Goal: Information Seeking & Learning: Learn about a topic

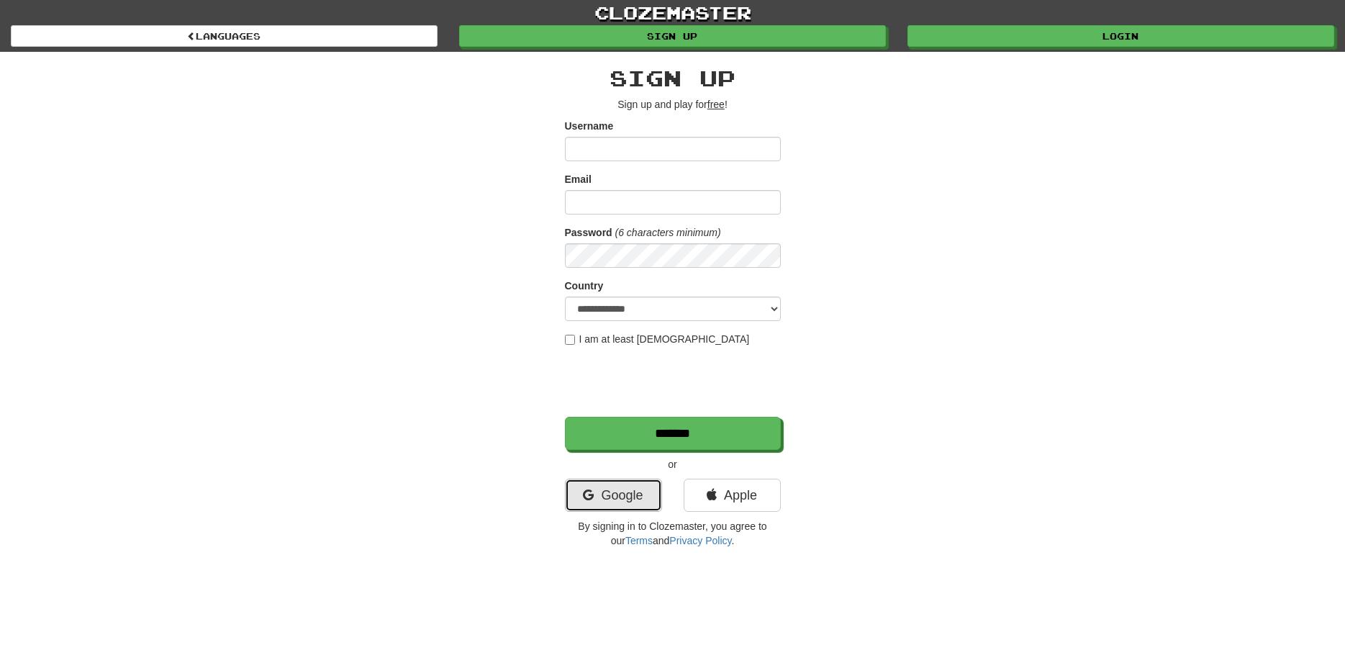
click at [607, 502] on link "Google" at bounding box center [613, 494] width 97 height 33
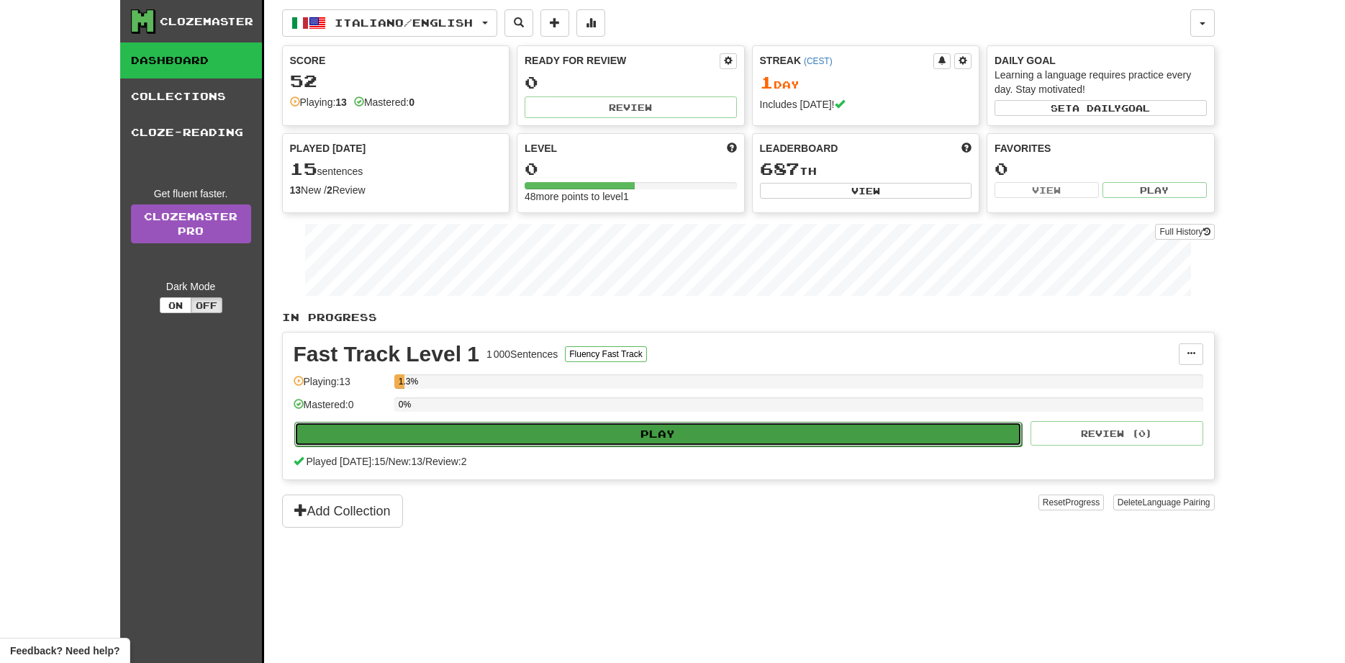
click at [624, 427] on button "Play" at bounding box center [658, 434] width 728 height 24
select select "**"
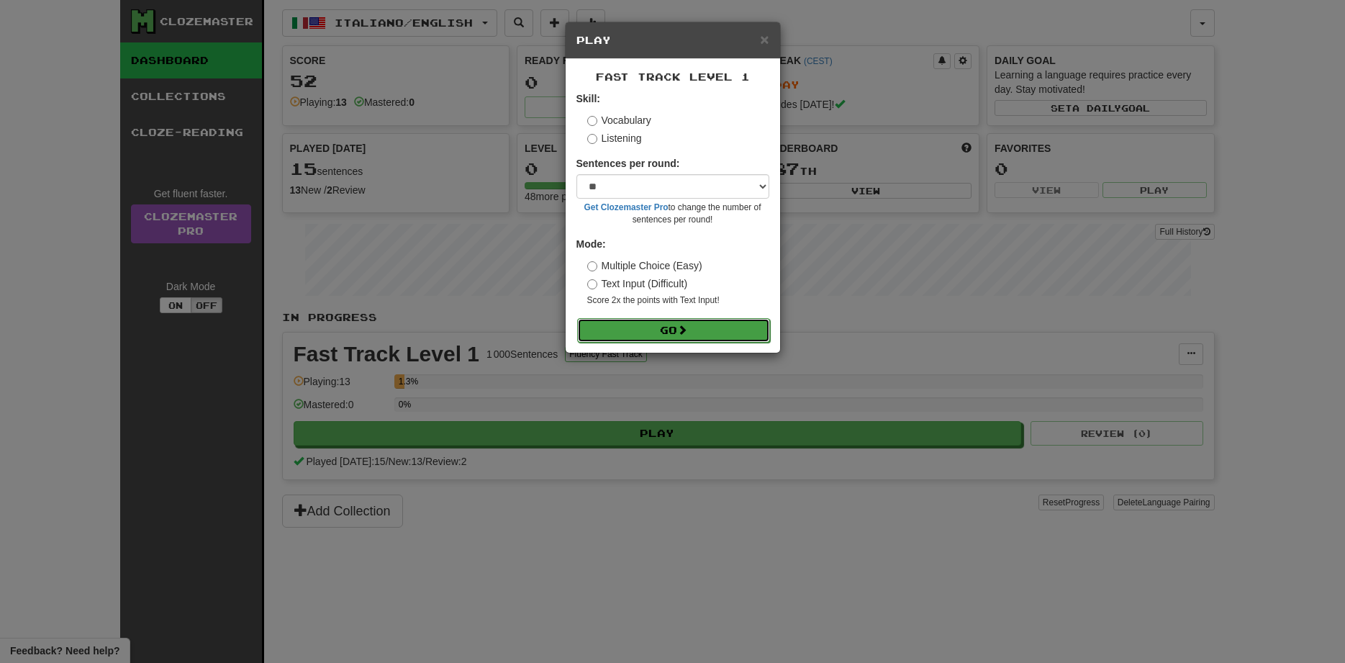
click at [687, 332] on span at bounding box center [682, 330] width 10 height 10
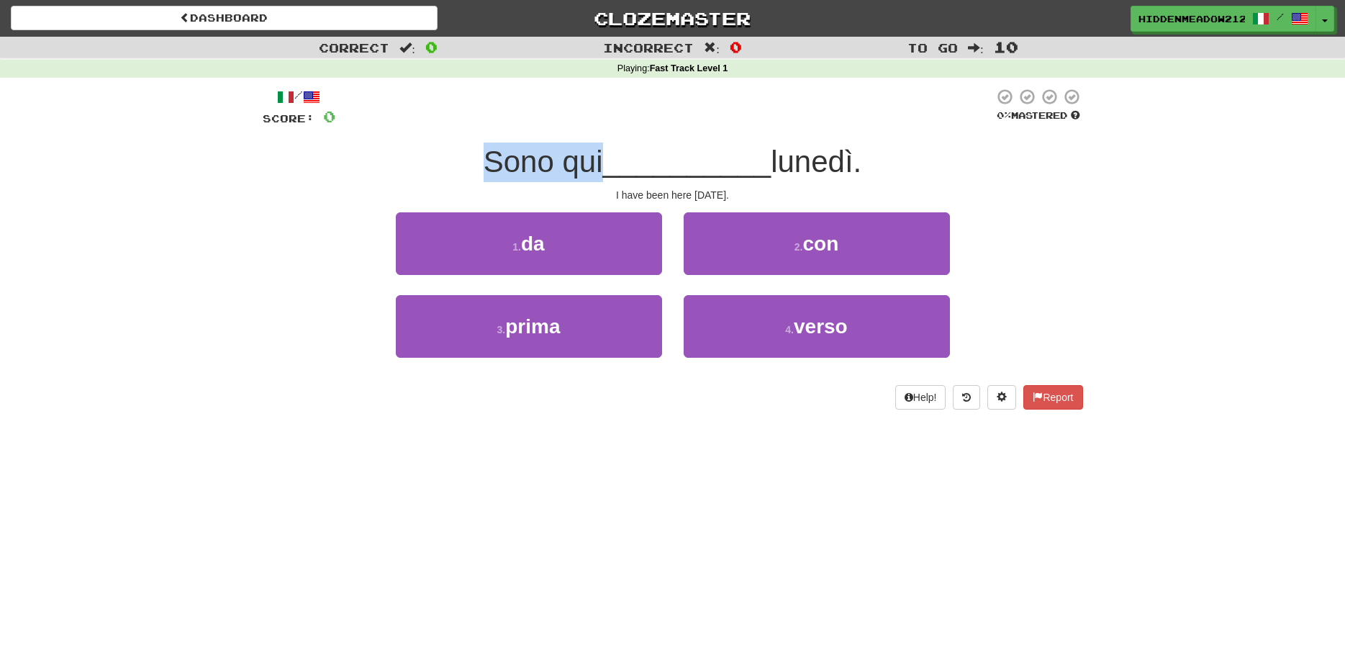
drag, startPoint x: 496, startPoint y: 159, endPoint x: 603, endPoint y: 157, distance: 106.5
click at [603, 157] on div "Sono qui __________ lunedì." at bounding box center [673, 162] width 820 height 40
drag, startPoint x: 603, startPoint y: 157, endPoint x: 672, endPoint y: 165, distance: 69.5
click at [604, 157] on span "__________" at bounding box center [687, 162] width 168 height 34
drag, startPoint x: 614, startPoint y: 170, endPoint x: 752, endPoint y: 165, distance: 137.5
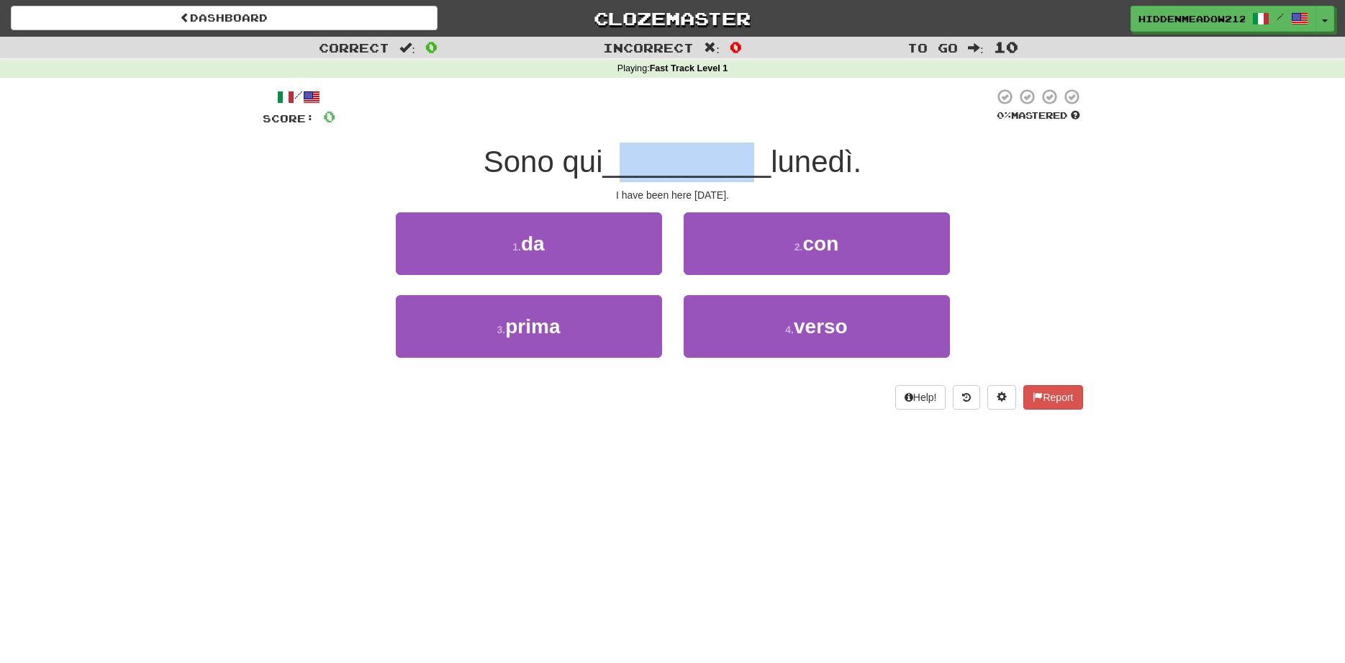
click at [752, 165] on span "__________" at bounding box center [687, 162] width 168 height 34
drag, startPoint x: 602, startPoint y: 196, endPoint x: 762, endPoint y: 188, distance: 160.0
click at [763, 188] on div "/ Score: 0 0 % Mastered Sono qui __________ lunedì. I have been here [DATE]. 1 …" at bounding box center [673, 249] width 820 height 322
drag, startPoint x: 710, startPoint y: 166, endPoint x: 699, endPoint y: 165, distance: 11.5
click at [702, 166] on span "__________" at bounding box center [687, 162] width 168 height 34
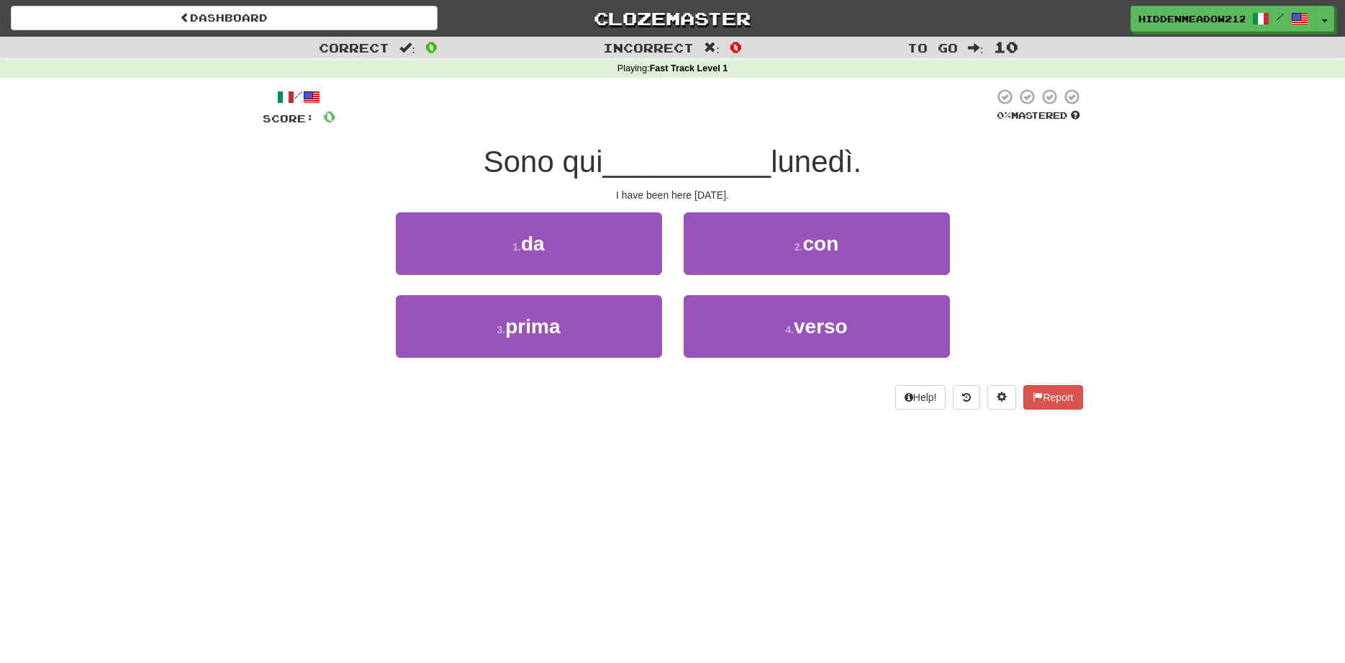
click at [707, 147] on span "__________" at bounding box center [687, 162] width 168 height 34
click at [689, 194] on div "I have been here [DATE]." at bounding box center [673, 195] width 820 height 14
click at [691, 194] on div "I have been here [DATE]." at bounding box center [673, 195] width 820 height 14
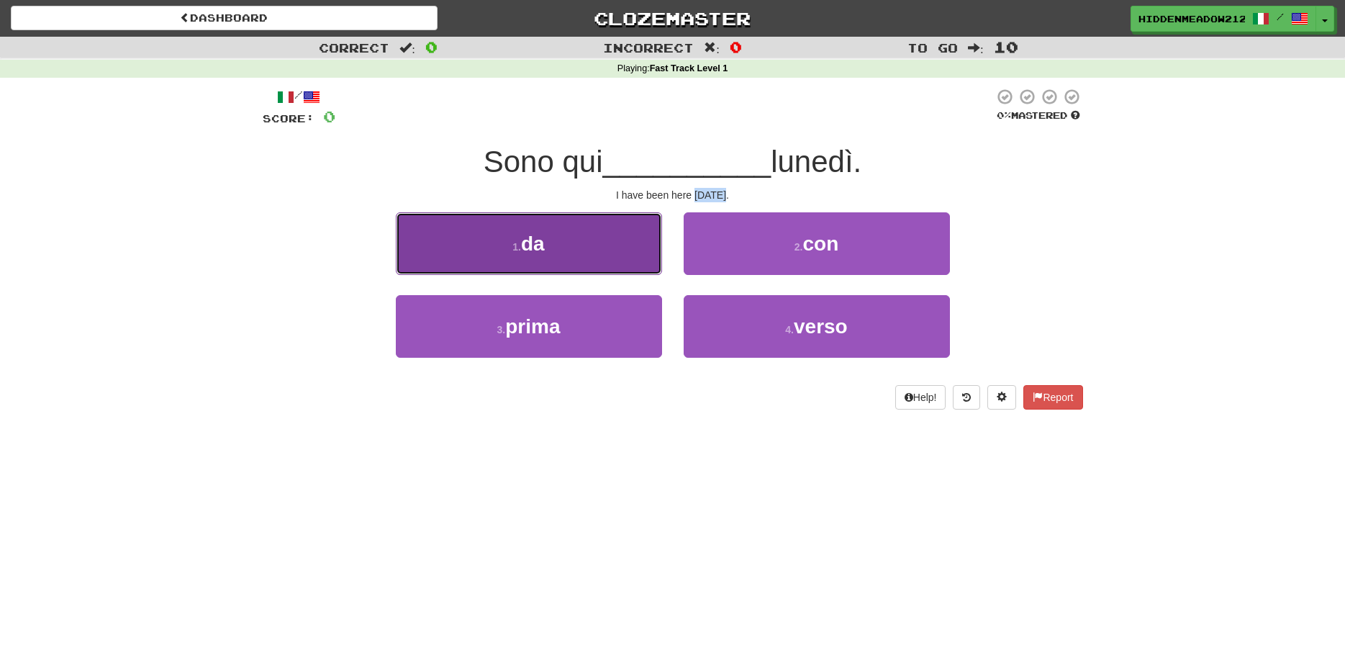
click at [541, 233] on span "da" at bounding box center [533, 243] width 24 height 22
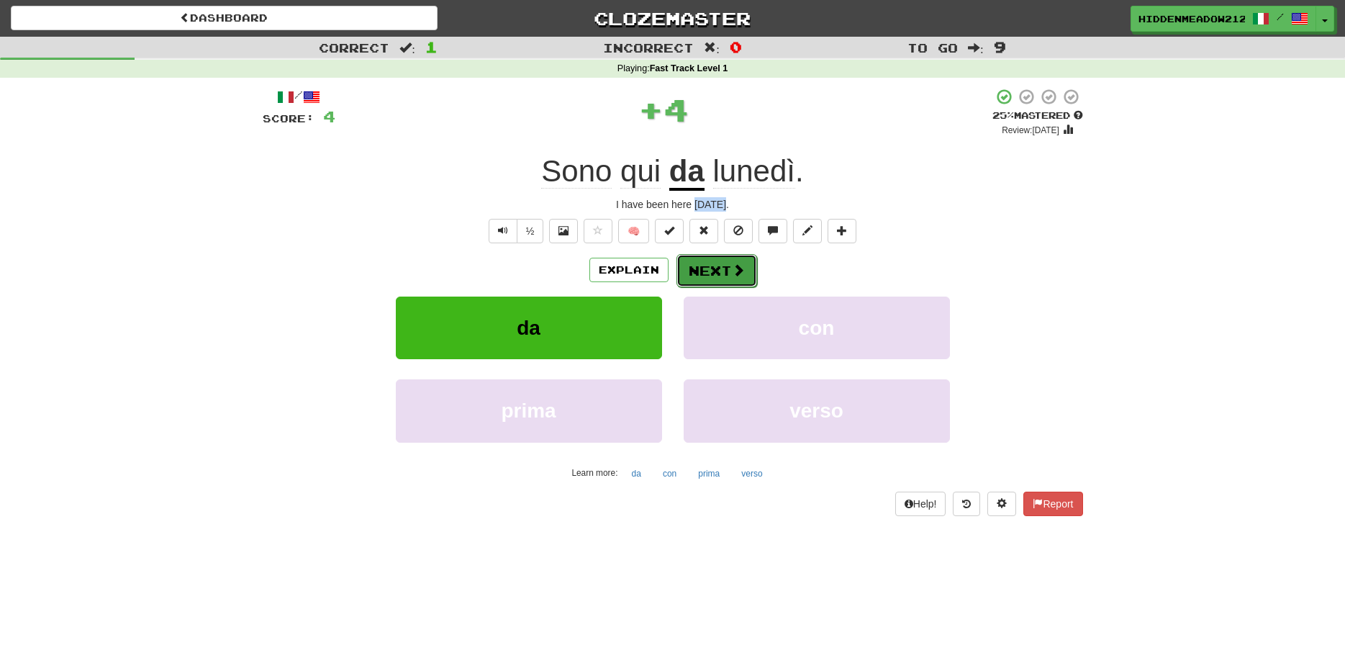
click at [730, 278] on button "Next" at bounding box center [716, 270] width 81 height 33
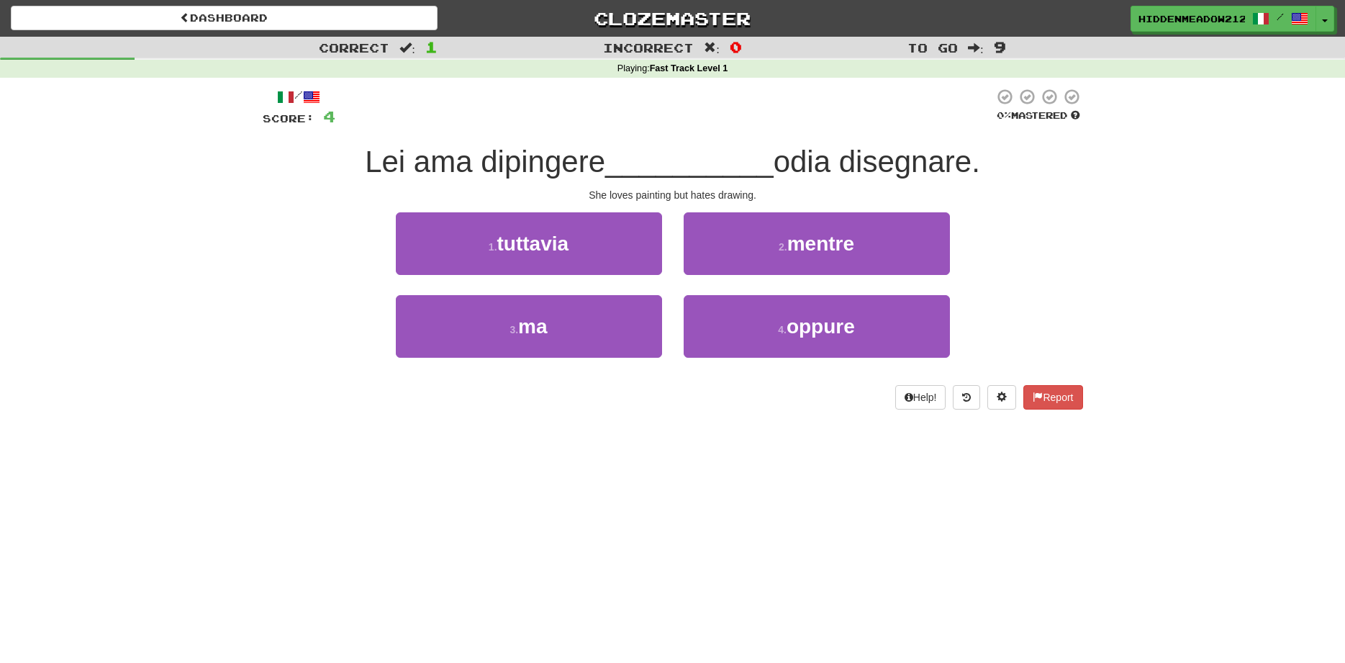
drag, startPoint x: 363, startPoint y: 171, endPoint x: 1006, endPoint y: 173, distance: 642.5
click at [1006, 173] on div "Lei ama dipingere __________ odia disegnare." at bounding box center [673, 162] width 820 height 40
click at [997, 159] on div "Lei ama dipingere __________ odia disegnare." at bounding box center [673, 162] width 820 height 40
drag, startPoint x: 370, startPoint y: 158, endPoint x: 341, endPoint y: 158, distance: 28.8
click at [365, 157] on span "Lei ama dipingere" at bounding box center [485, 162] width 240 height 34
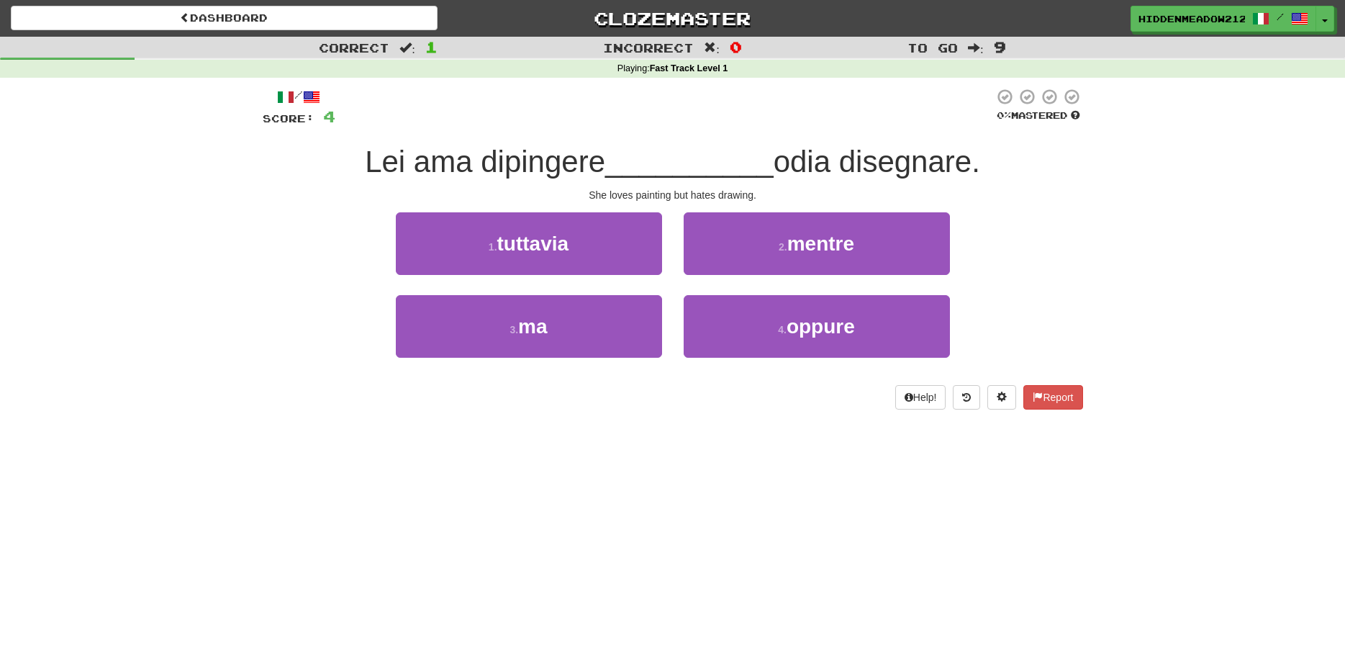
click at [298, 158] on div "Lei ama dipingere __________ odia disegnare." at bounding box center [673, 162] width 820 height 40
click at [297, 158] on div "Lei ama dipingere __________ odia disegnare." at bounding box center [673, 162] width 820 height 40
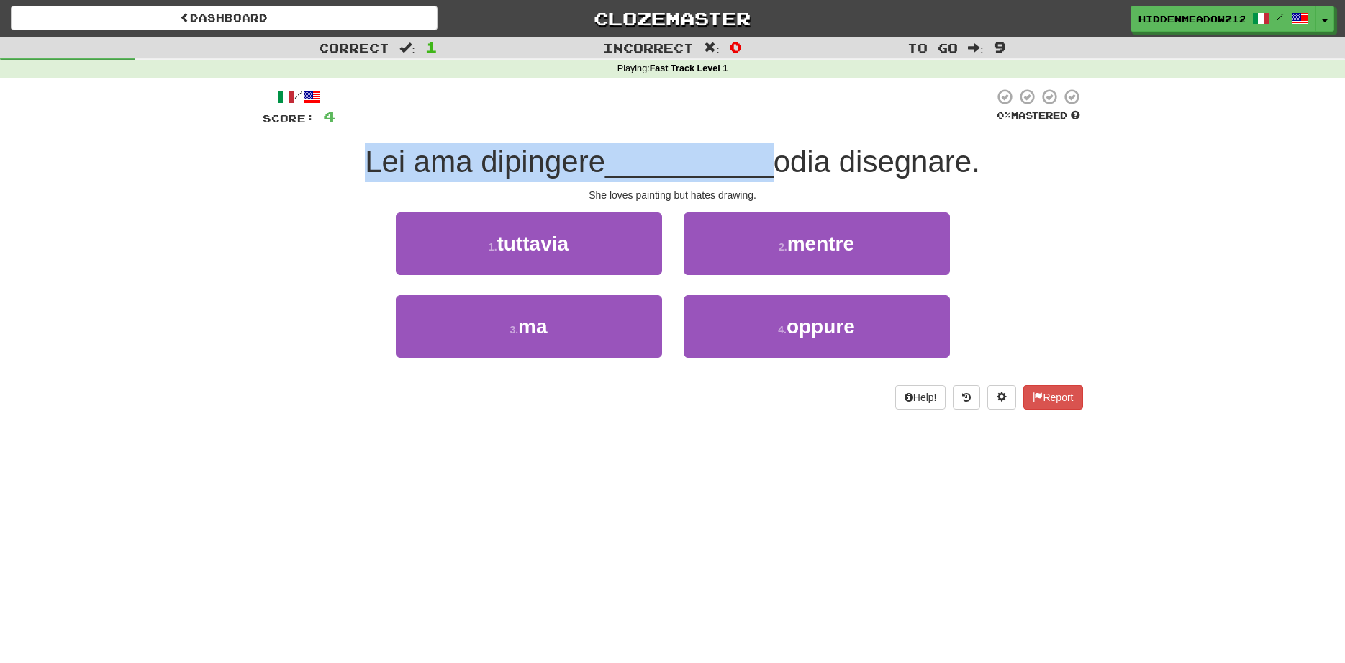
click at [295, 158] on div "Lei ama dipingere __________ odia disegnare." at bounding box center [673, 162] width 820 height 40
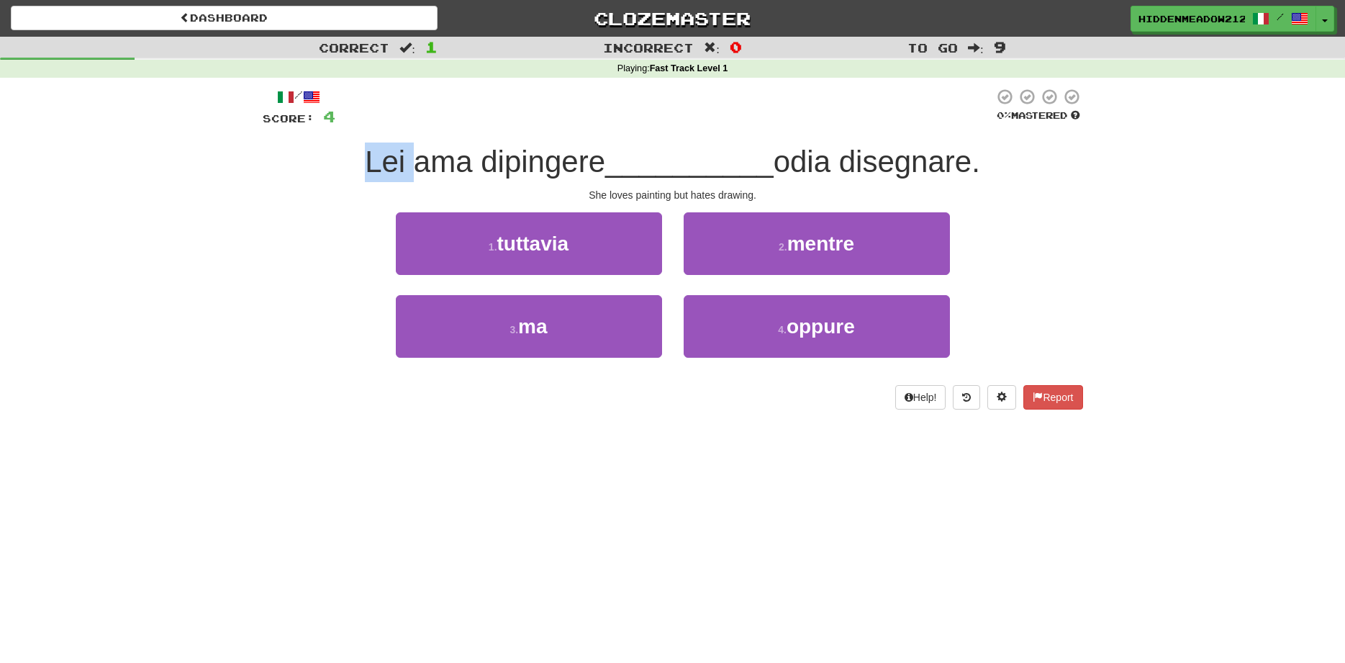
click at [295, 158] on div "Lei ama dipingere __________ odia disegnare." at bounding box center [673, 162] width 820 height 40
click at [316, 345] on div "3 . ma 4 . oppure" at bounding box center [672, 336] width 863 height 83
click at [435, 584] on div "Dashboard Clozemaster HiddenMeadow2124 / Toggle Dropdown Dashboard Leaderboard …" at bounding box center [672, 331] width 1345 height 663
click at [271, 404] on div "Help! Report" at bounding box center [673, 397] width 820 height 24
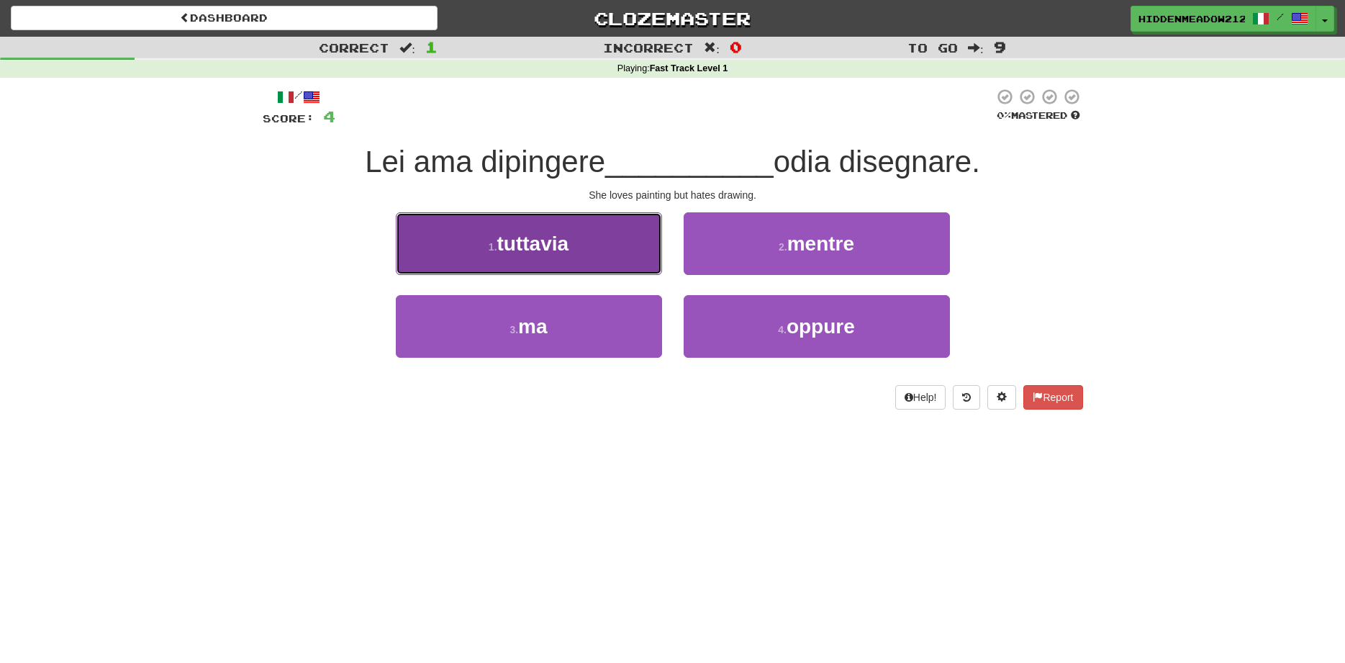
click at [512, 239] on span "tuttavia" at bounding box center [533, 243] width 72 height 22
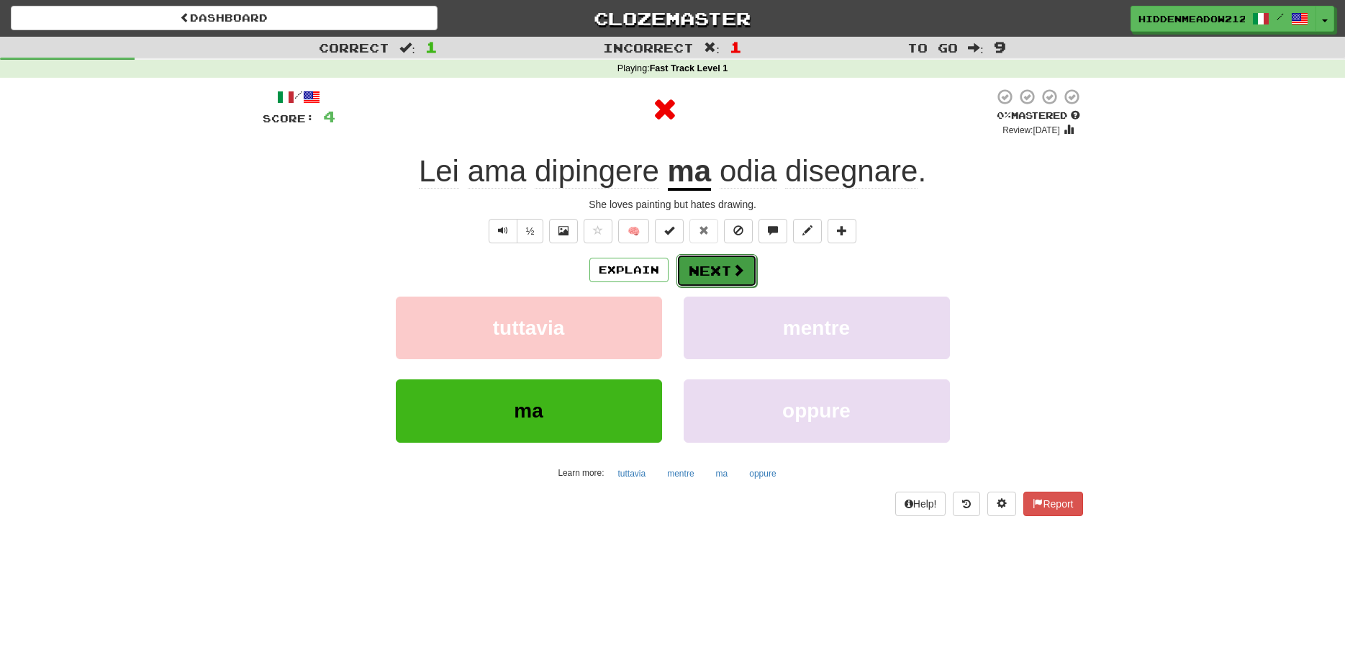
click at [718, 271] on button "Next" at bounding box center [716, 270] width 81 height 33
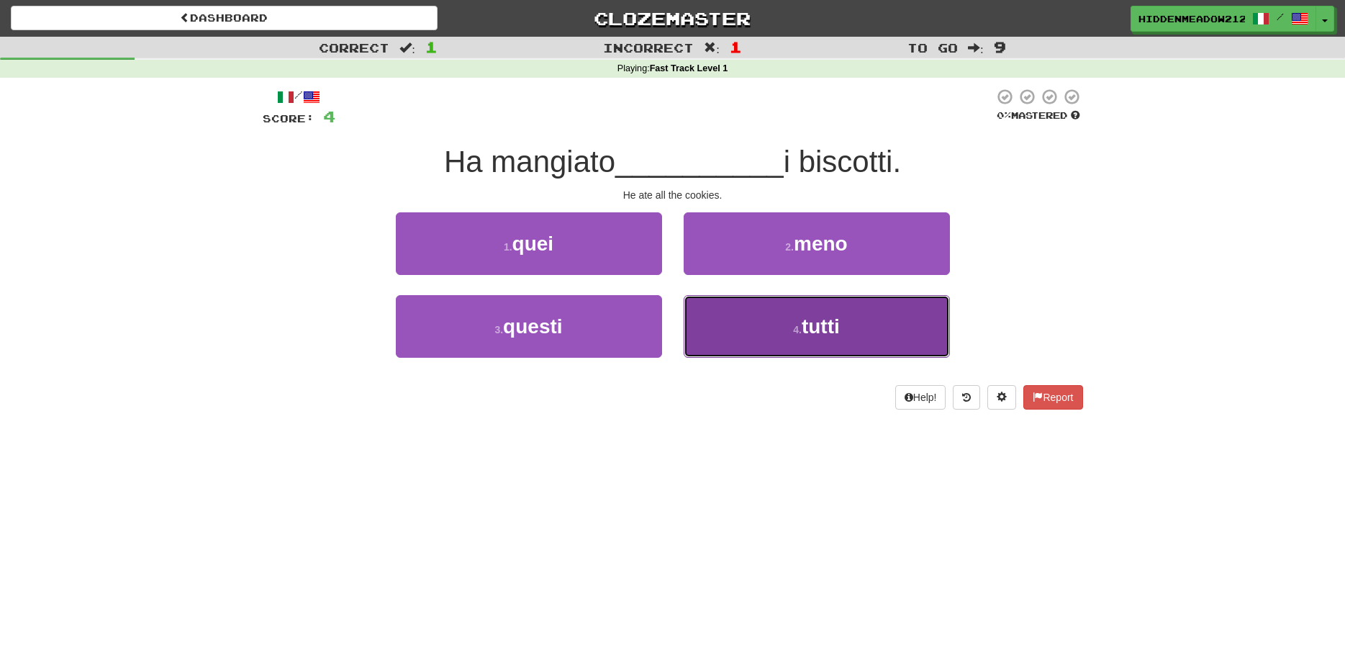
click at [784, 324] on button "4 . tutti" at bounding box center [817, 326] width 266 height 63
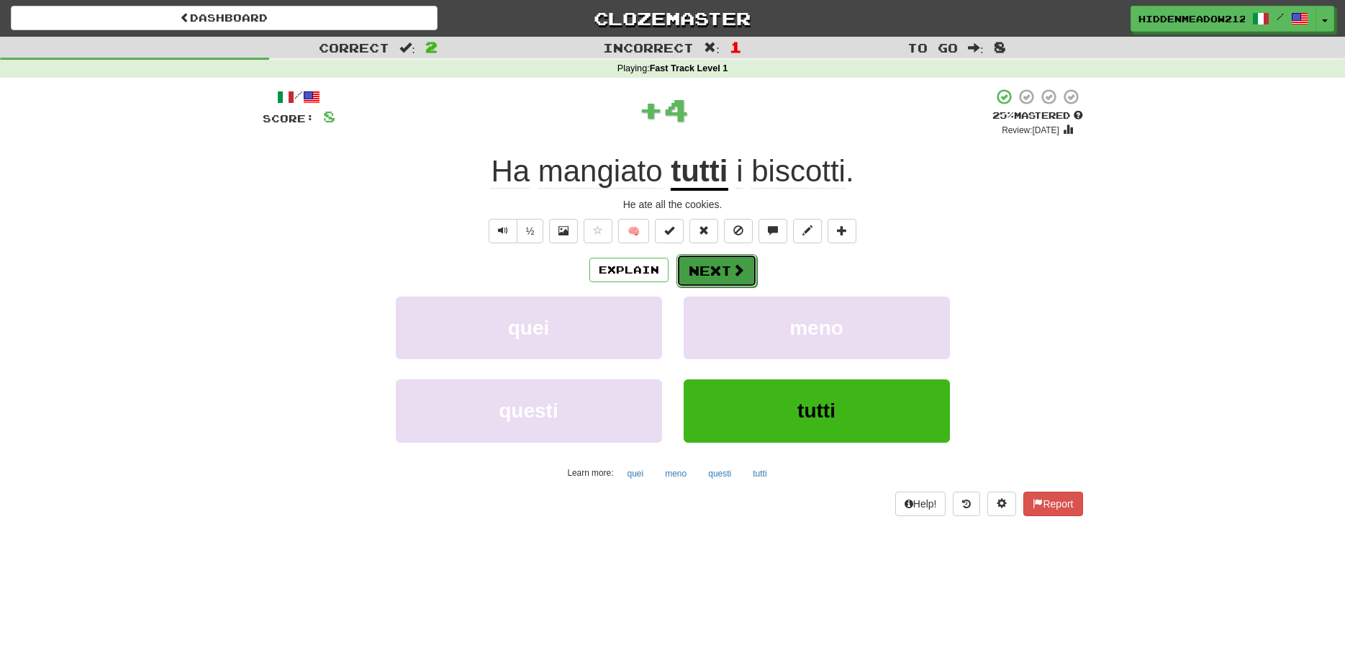
click at [716, 266] on button "Next" at bounding box center [716, 270] width 81 height 33
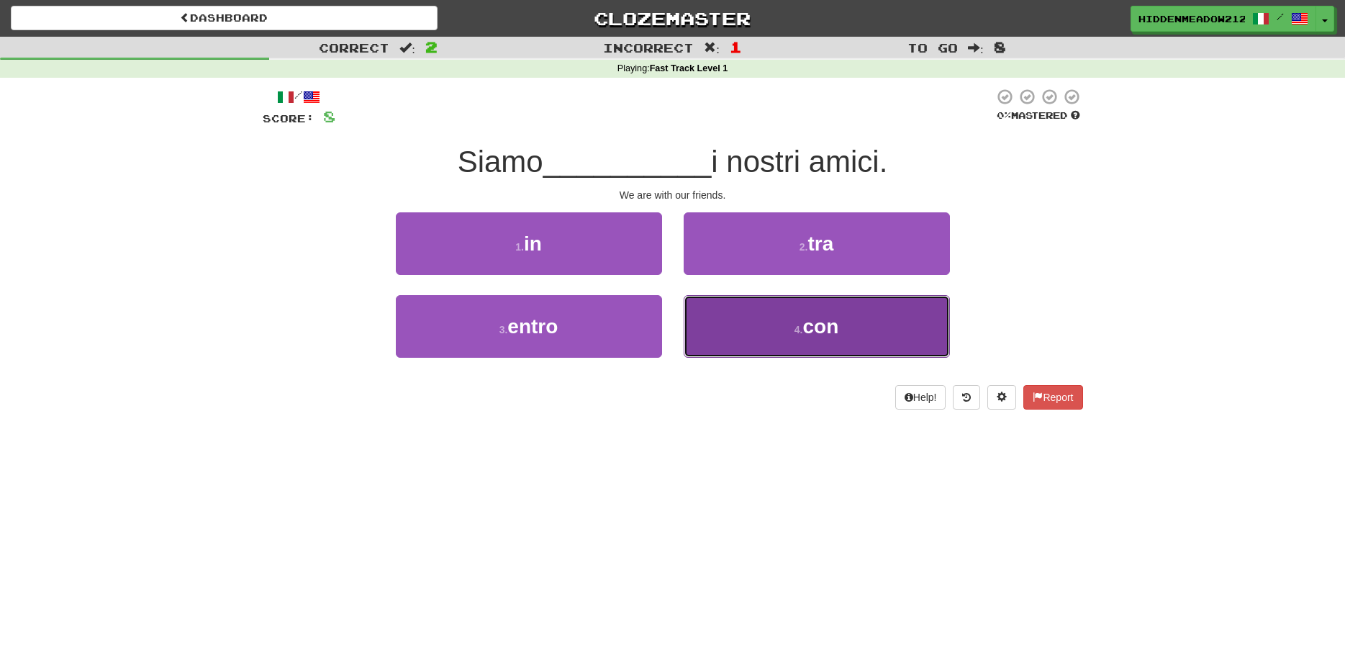
click at [730, 326] on button "4 . con" at bounding box center [817, 326] width 266 height 63
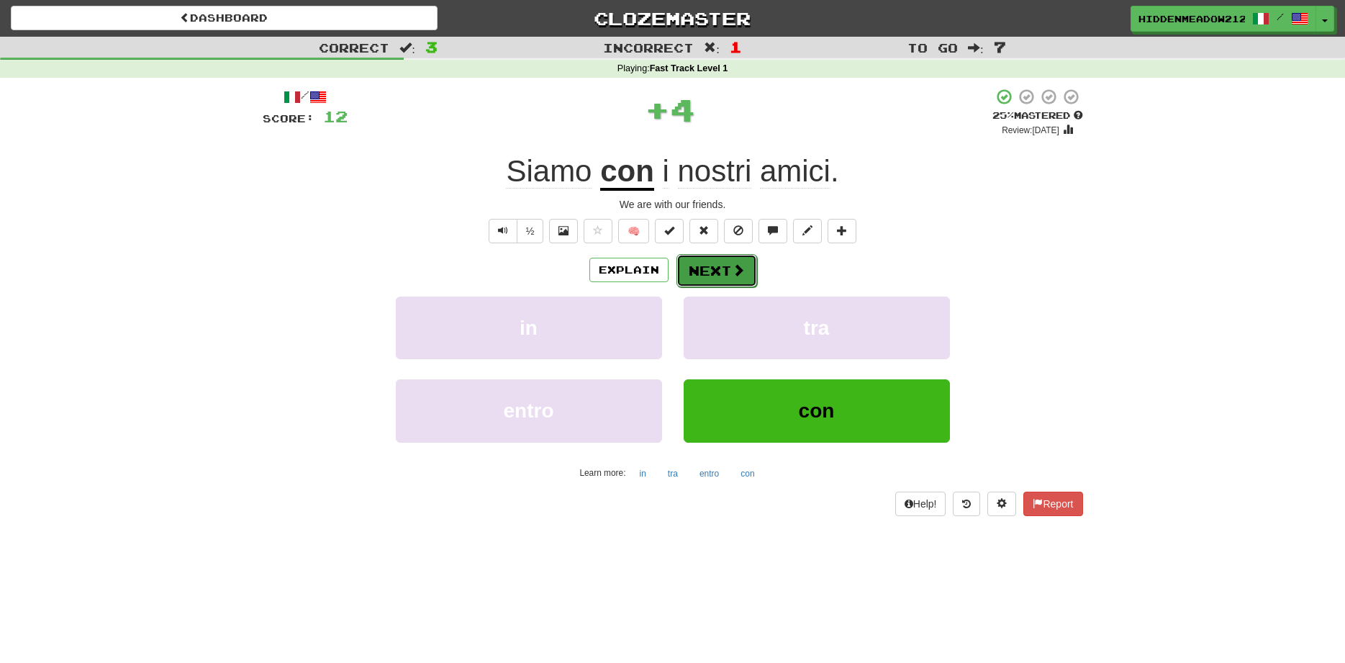
click at [689, 261] on button "Next" at bounding box center [716, 270] width 81 height 33
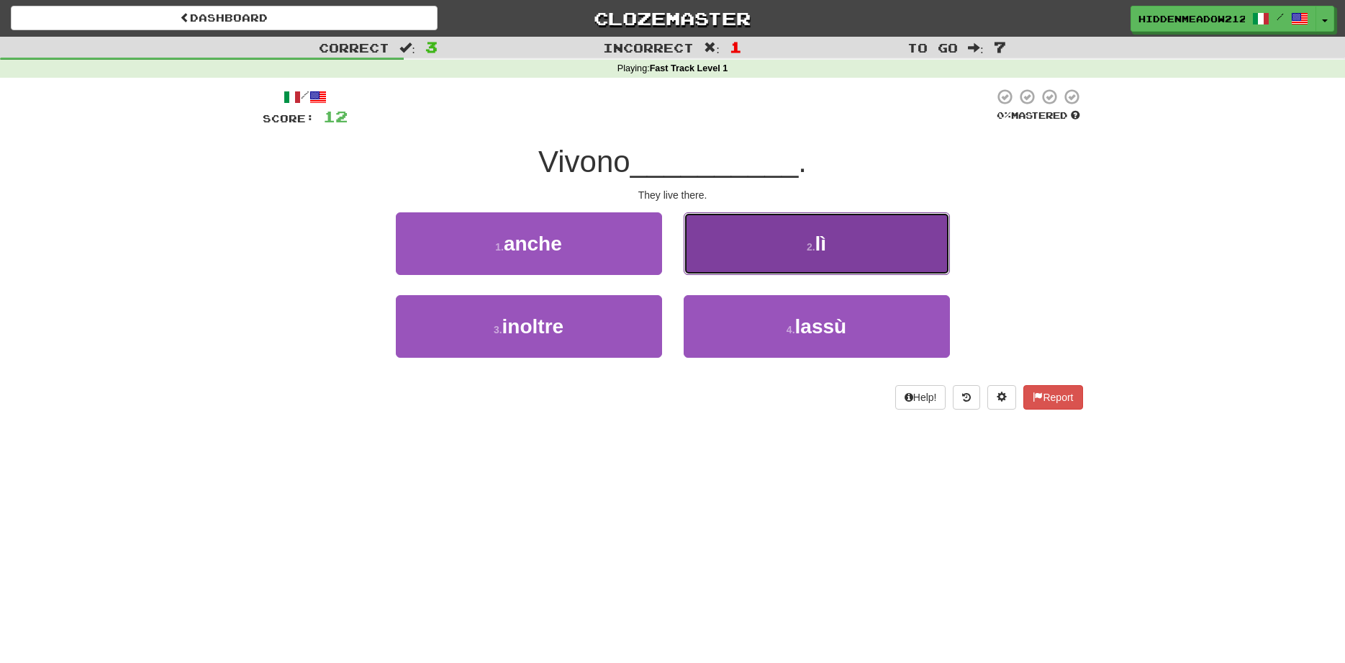
click at [727, 259] on button "2 . lì" at bounding box center [817, 243] width 266 height 63
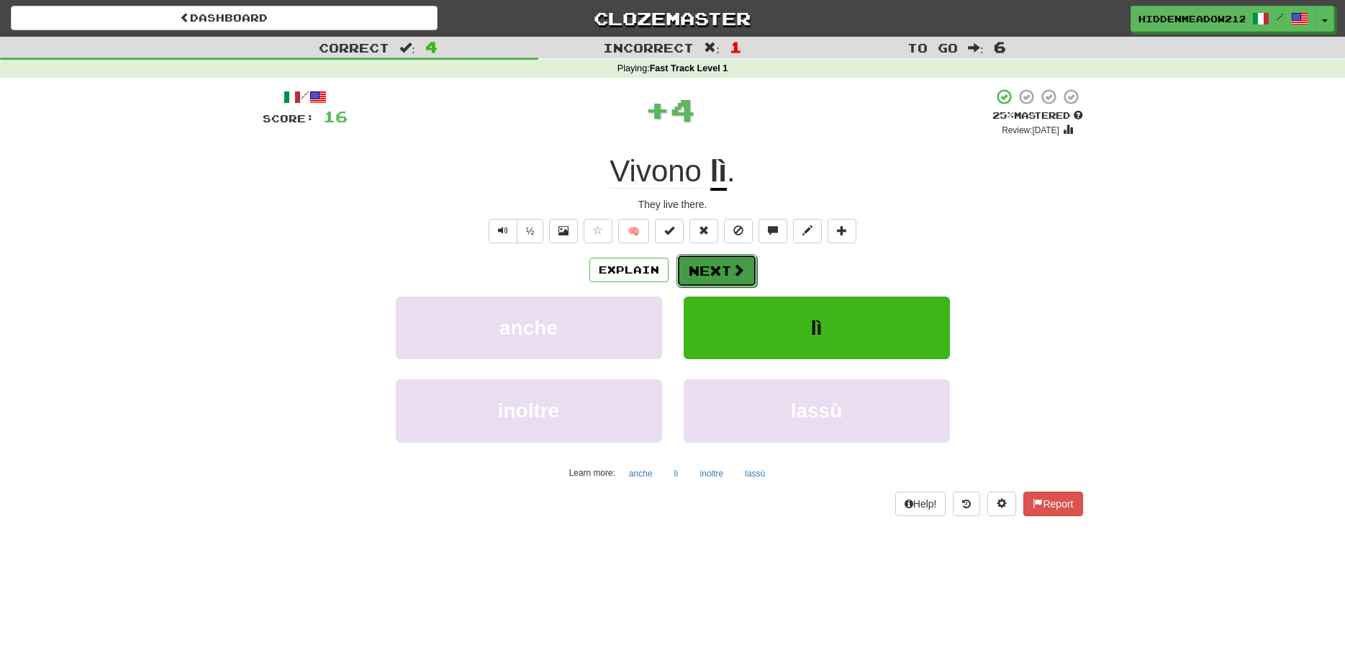
click at [725, 274] on button "Next" at bounding box center [716, 270] width 81 height 33
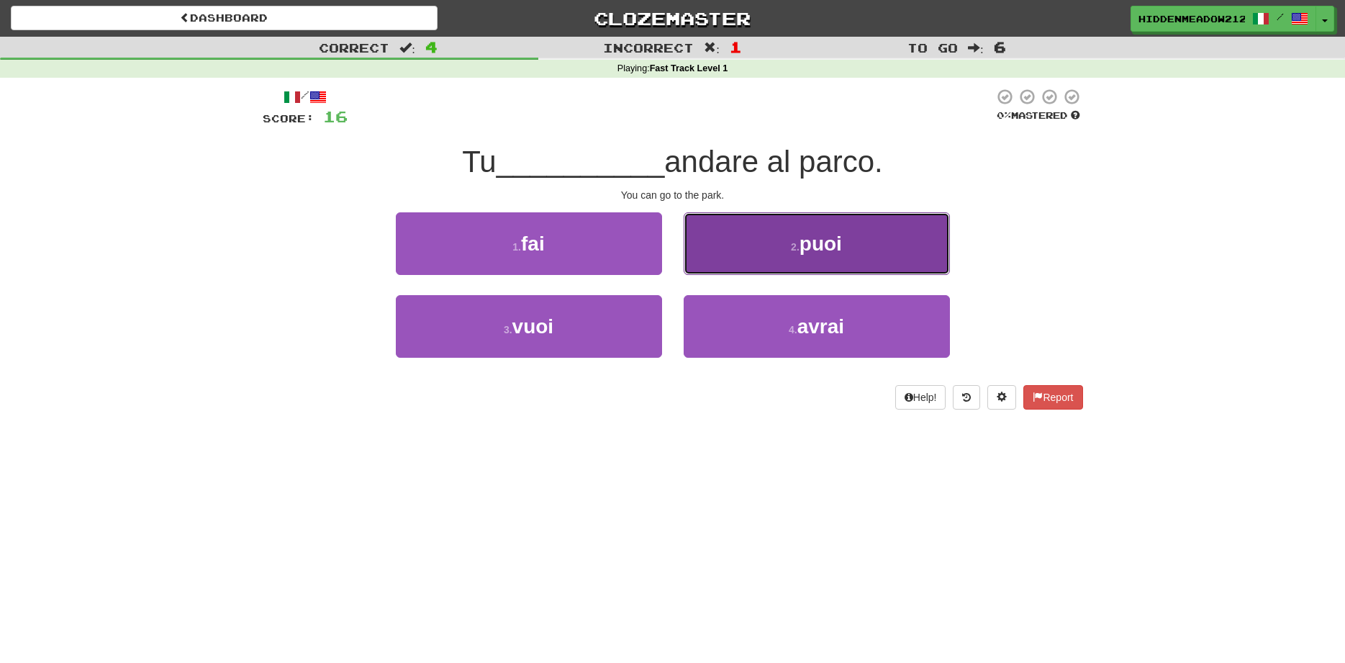
click at [765, 231] on button "2 . puoi" at bounding box center [817, 243] width 266 height 63
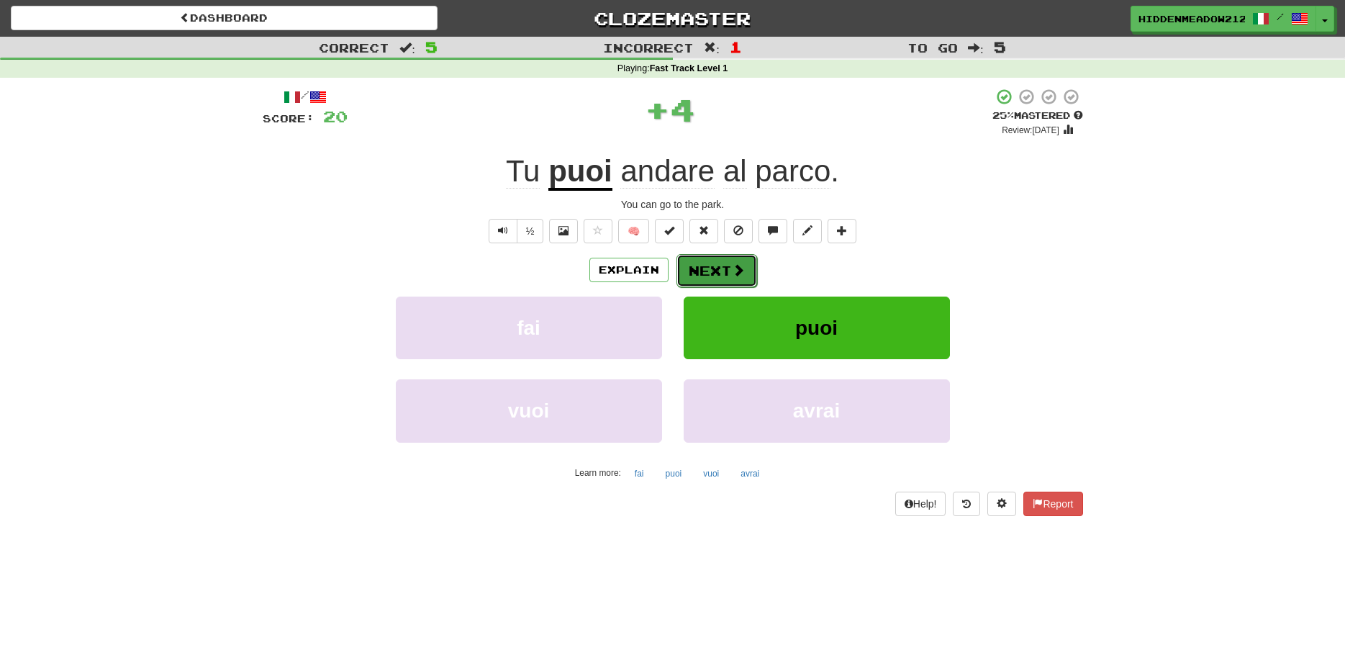
click at [710, 266] on button "Next" at bounding box center [716, 270] width 81 height 33
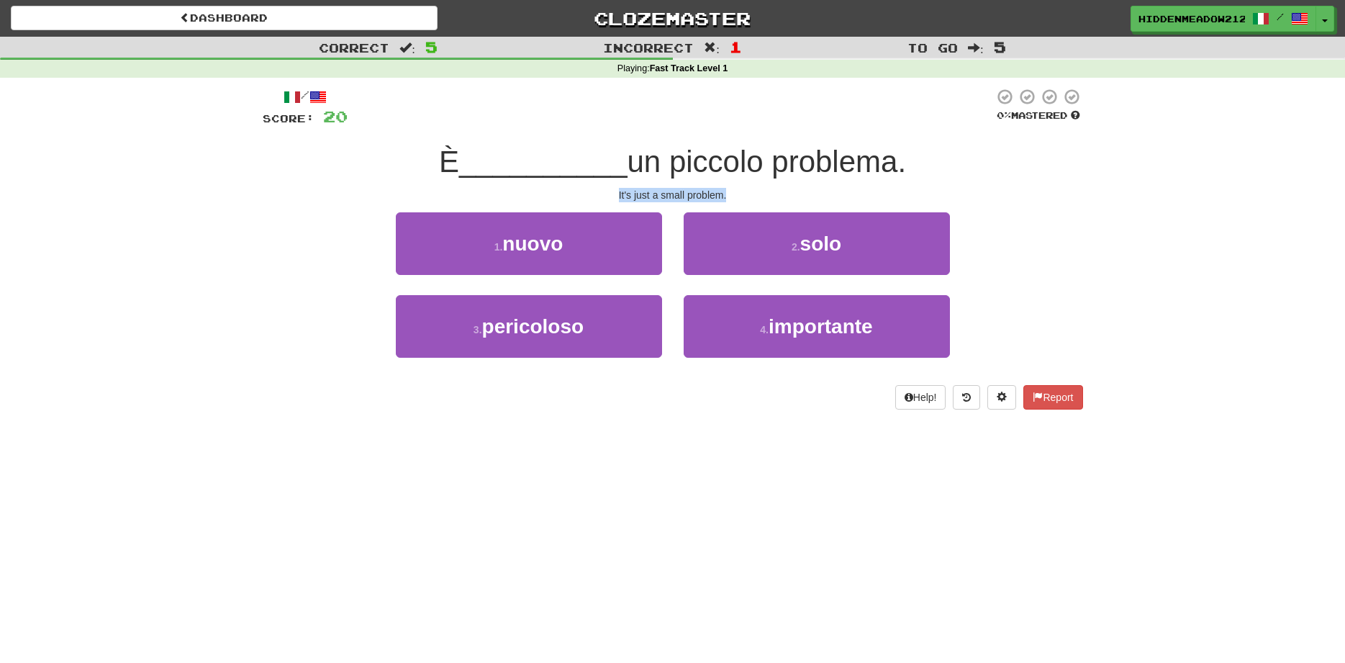
drag, startPoint x: 617, startPoint y: 199, endPoint x: 717, endPoint y: 208, distance: 99.7
click at [698, 208] on div "/ Score: 20 0 % Mastered È __________ un piccolo problema. It's just a small pr…" at bounding box center [673, 249] width 820 height 322
click at [721, 191] on div "It's just a small problem." at bounding box center [673, 195] width 820 height 14
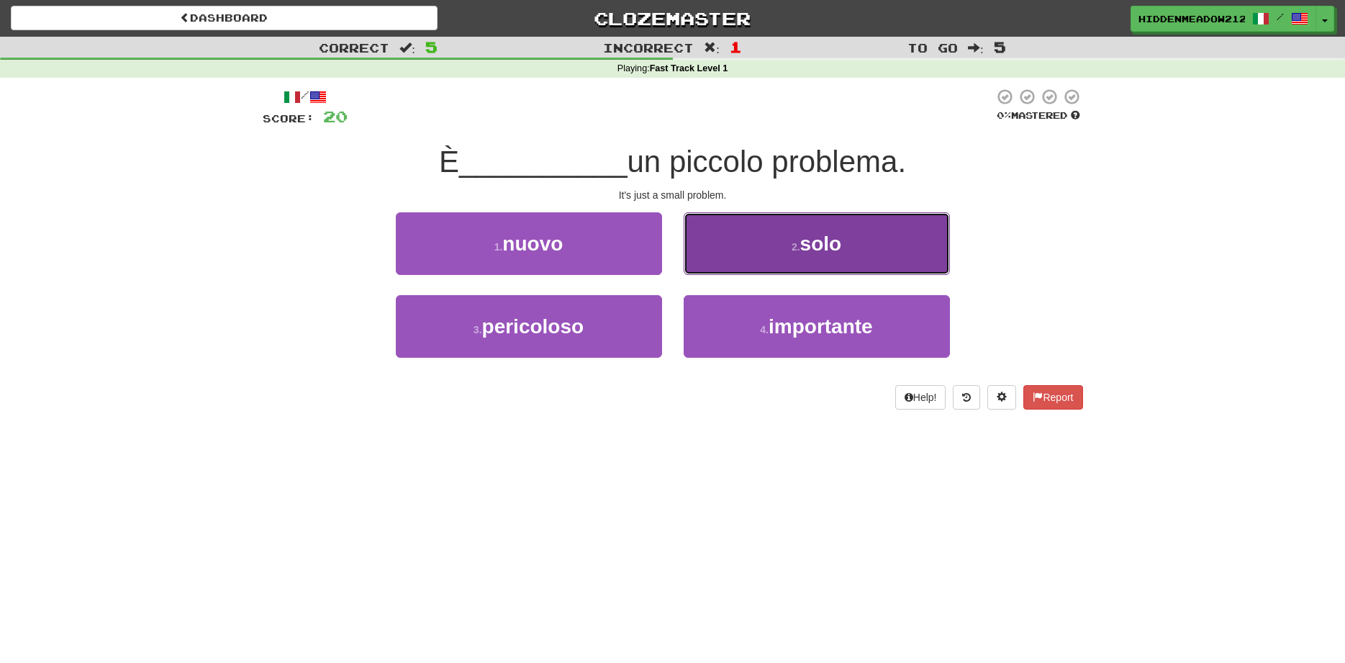
click at [708, 256] on button "2 . solo" at bounding box center [817, 243] width 266 height 63
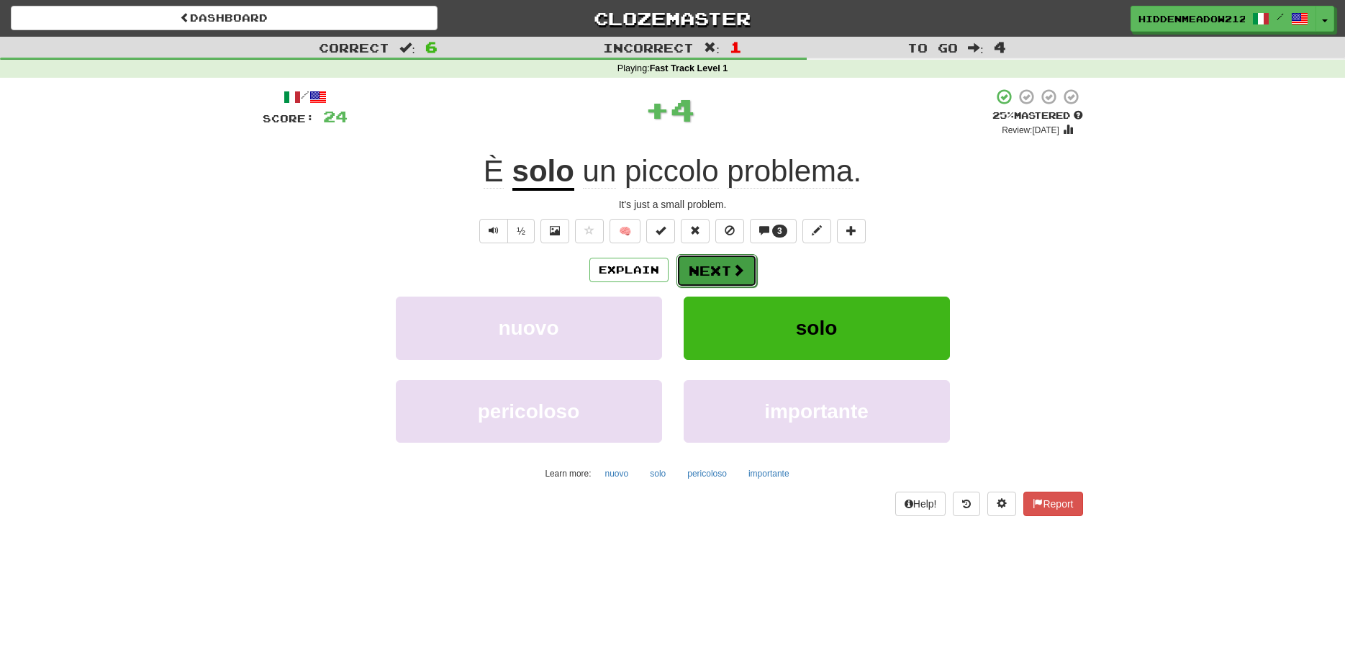
click at [724, 258] on button "Next" at bounding box center [716, 270] width 81 height 33
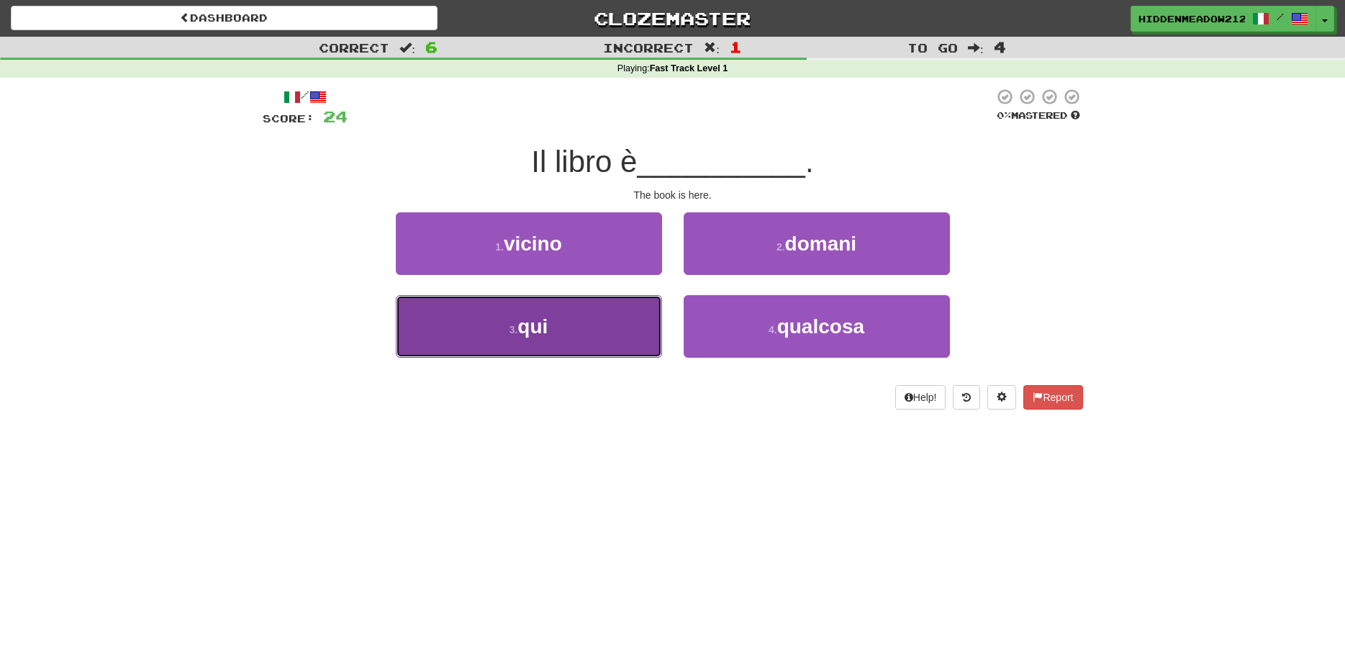
click at [613, 335] on button "3 . qui" at bounding box center [529, 326] width 266 height 63
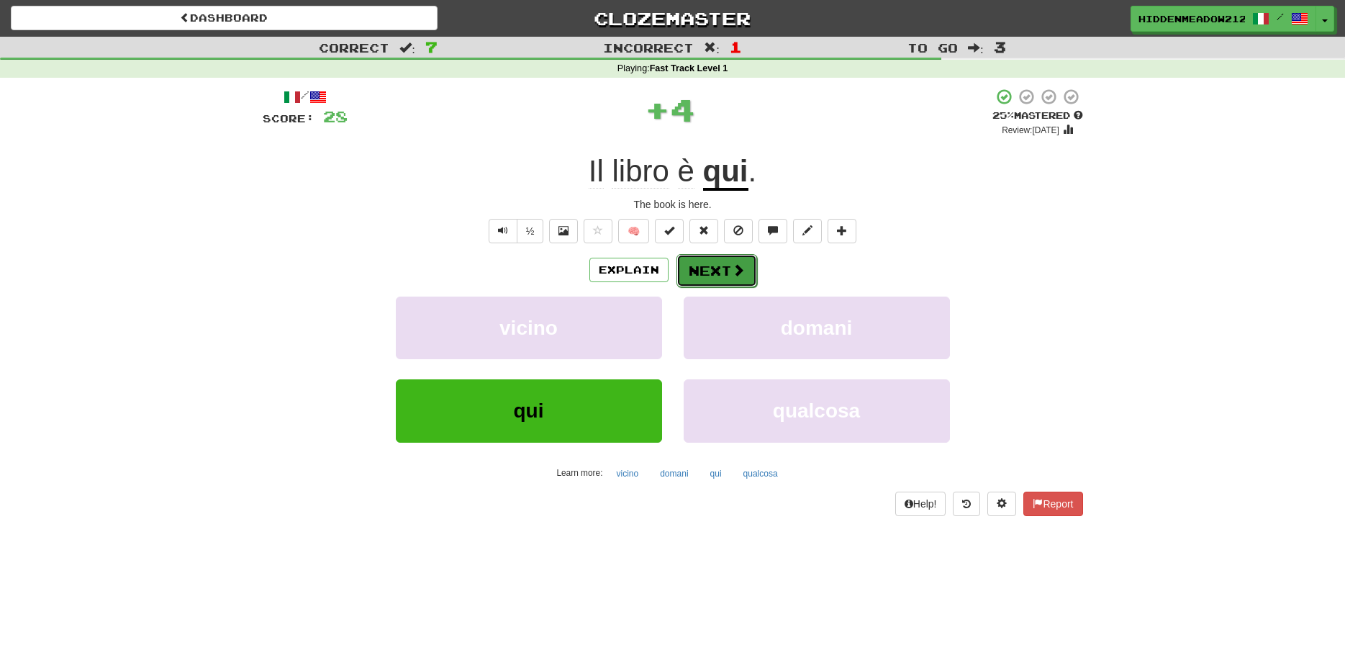
click at [708, 274] on button "Next" at bounding box center [716, 270] width 81 height 33
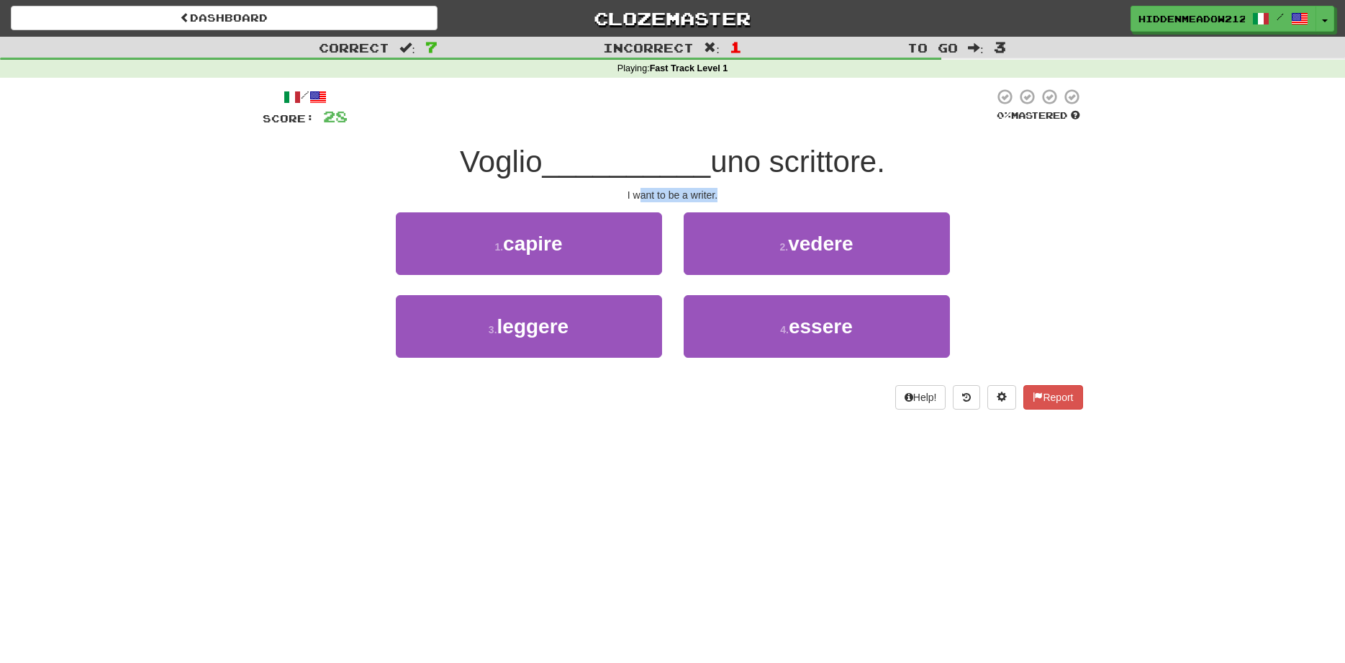
drag, startPoint x: 712, startPoint y: 199, endPoint x: 622, endPoint y: 153, distance: 101.4
click at [742, 191] on div "I want to be a writer." at bounding box center [673, 195] width 820 height 14
drag, startPoint x: 617, startPoint y: 187, endPoint x: 745, endPoint y: 194, distance: 128.3
click at [745, 194] on div "/ Score: 28 0 % Mastered Voglio __________ uno scrittore. I want to be a writer…" at bounding box center [673, 249] width 820 height 322
click at [745, 194] on div "I want to be a writer." at bounding box center [673, 195] width 820 height 14
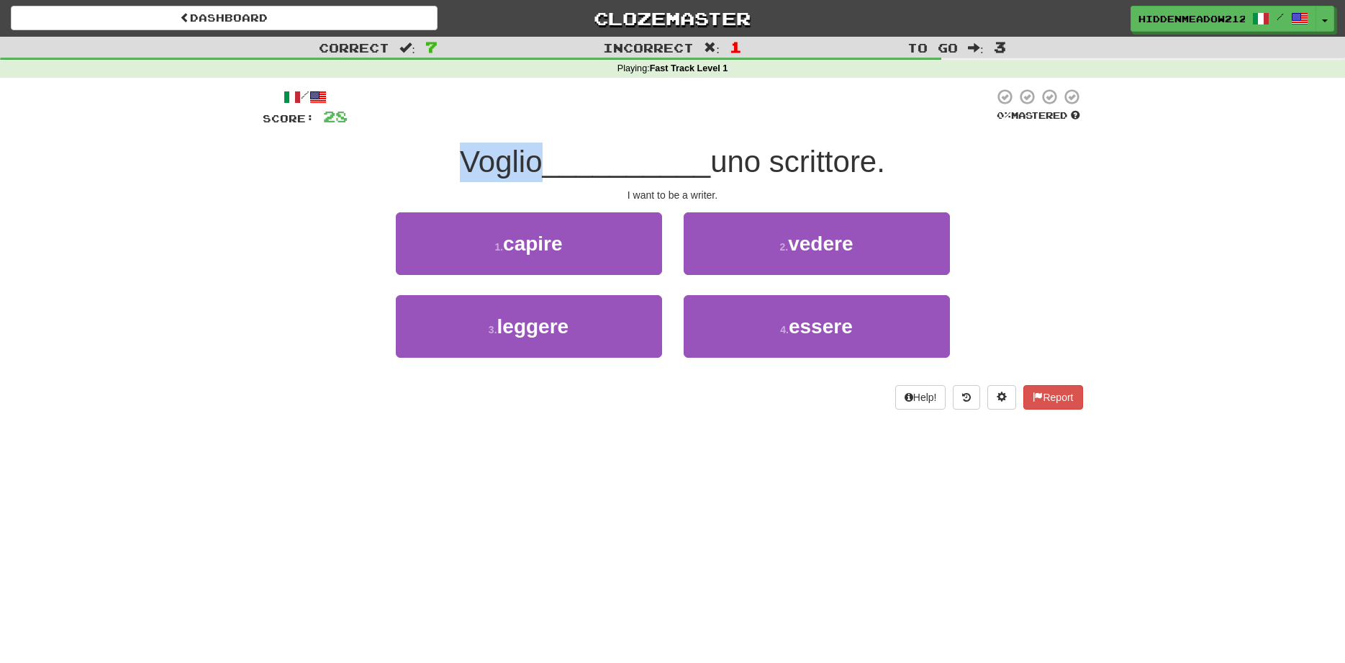
drag, startPoint x: 458, startPoint y: 165, endPoint x: 531, endPoint y: 161, distance: 73.5
click at [531, 161] on span "Voglio" at bounding box center [501, 162] width 82 height 34
click at [386, 162] on div "Voglio __________ uno scrittore." at bounding box center [673, 162] width 820 height 40
drag, startPoint x: 754, startPoint y: 166, endPoint x: 765, endPoint y: 166, distance: 10.8
click at [765, 166] on span "uno scrittore." at bounding box center [797, 162] width 175 height 34
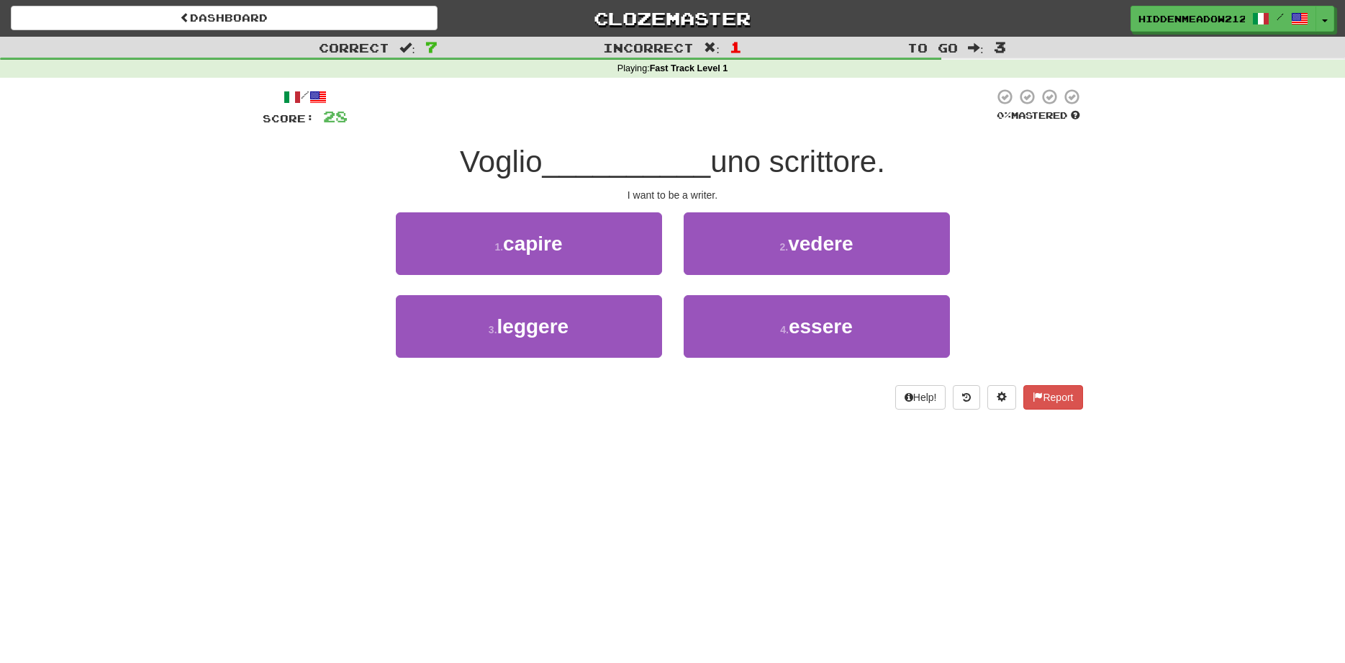
click at [749, 167] on span "uno scrittore." at bounding box center [797, 162] width 175 height 34
drag, startPoint x: 779, startPoint y: 165, endPoint x: 803, endPoint y: 165, distance: 23.7
click at [803, 165] on span "uno scrittore." at bounding box center [797, 162] width 175 height 34
click at [787, 164] on span "uno scrittore." at bounding box center [797, 162] width 175 height 34
drag, startPoint x: 797, startPoint y: 164, endPoint x: 810, endPoint y: 164, distance: 13.0
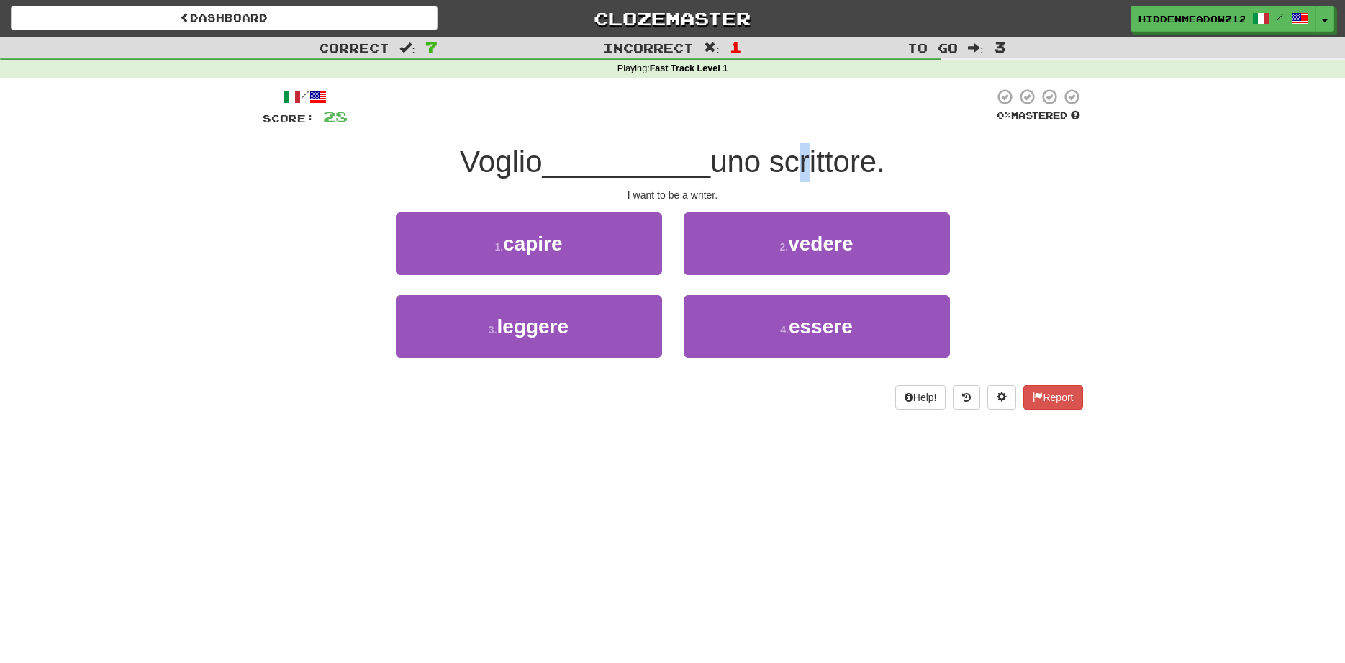
click at [810, 164] on span "uno scrittore." at bounding box center [797, 162] width 175 height 34
drag, startPoint x: 779, startPoint y: 164, endPoint x: 790, endPoint y: 165, distance: 11.5
click at [789, 165] on span "uno scrittore." at bounding box center [797, 162] width 175 height 34
click at [801, 164] on span "uno scrittore." at bounding box center [797, 162] width 175 height 34
drag, startPoint x: 755, startPoint y: 167, endPoint x: 764, endPoint y: 166, distance: 8.7
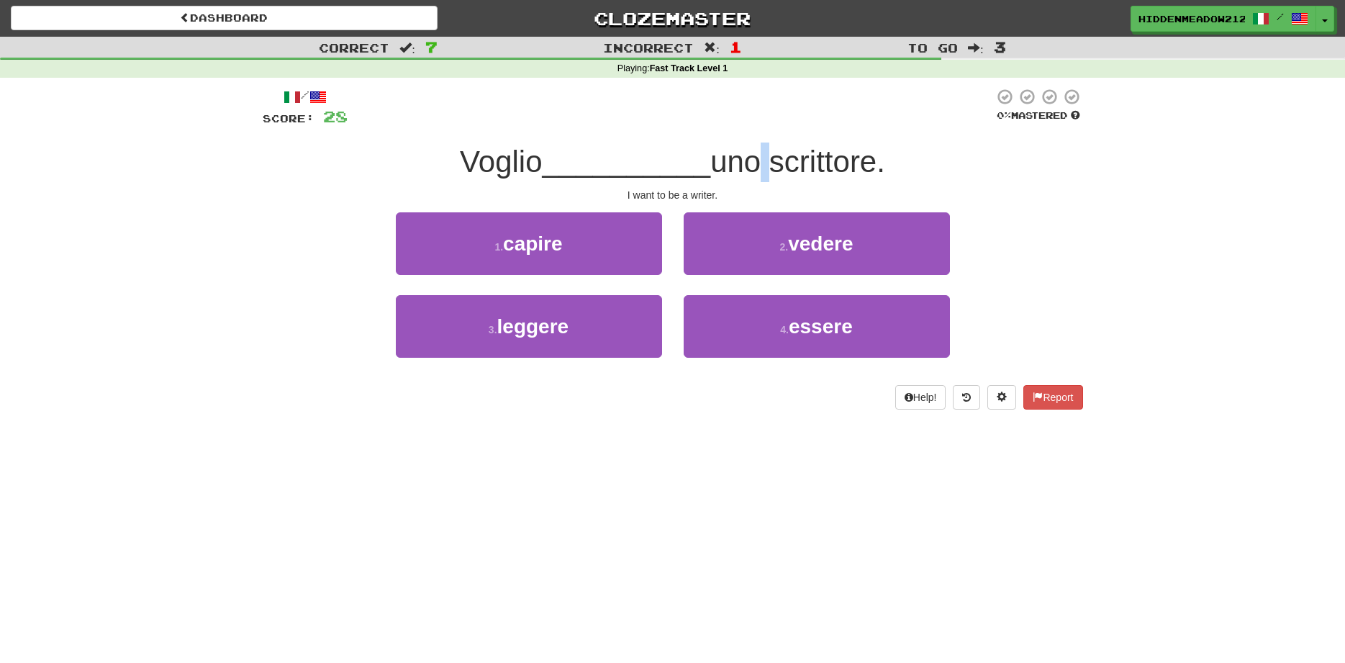
click at [764, 166] on span "uno scrittore." at bounding box center [797, 162] width 175 height 34
click at [761, 163] on span "uno scrittore." at bounding box center [797, 162] width 175 height 34
drag, startPoint x: 783, startPoint y: 165, endPoint x: 820, endPoint y: 161, distance: 37.6
click at [812, 162] on span "uno scrittore." at bounding box center [797, 162] width 175 height 34
click at [856, 158] on span "uno scrittore." at bounding box center [797, 162] width 175 height 34
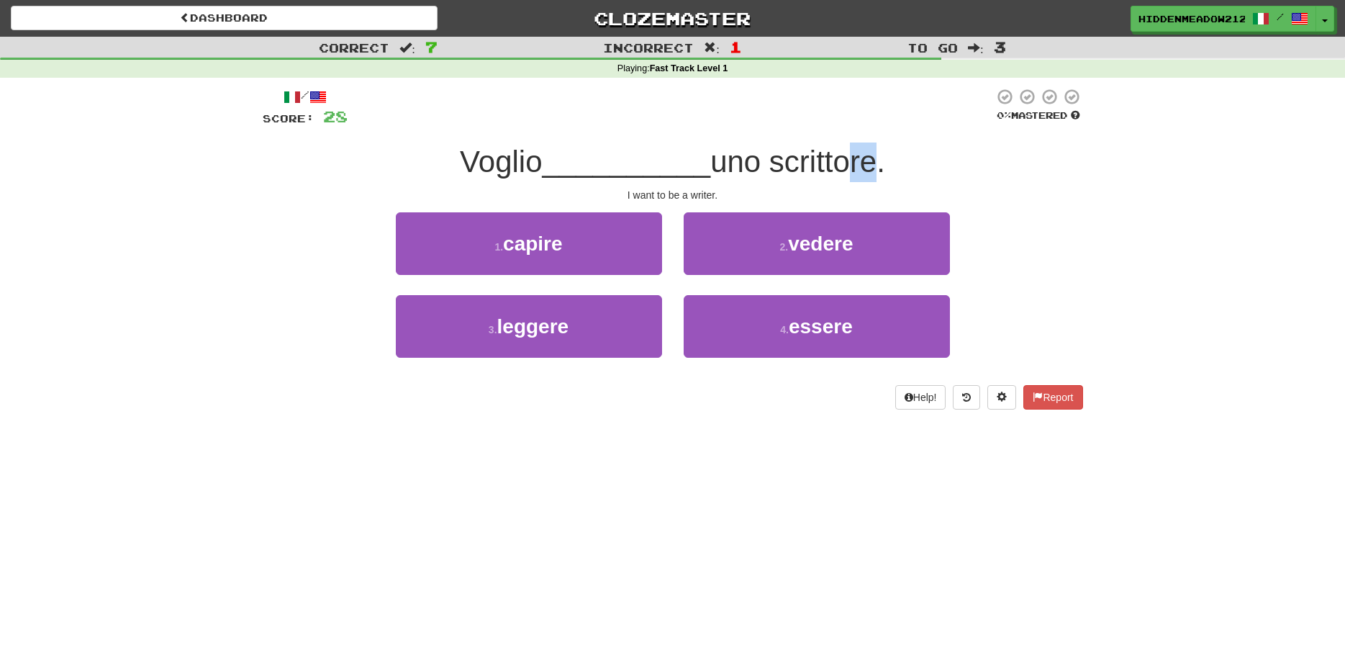
drag, startPoint x: 838, startPoint y: 165, endPoint x: 868, endPoint y: 168, distance: 29.7
click at [868, 168] on span "uno scrittore." at bounding box center [797, 162] width 175 height 34
click at [885, 168] on span "uno scrittore." at bounding box center [797, 162] width 175 height 34
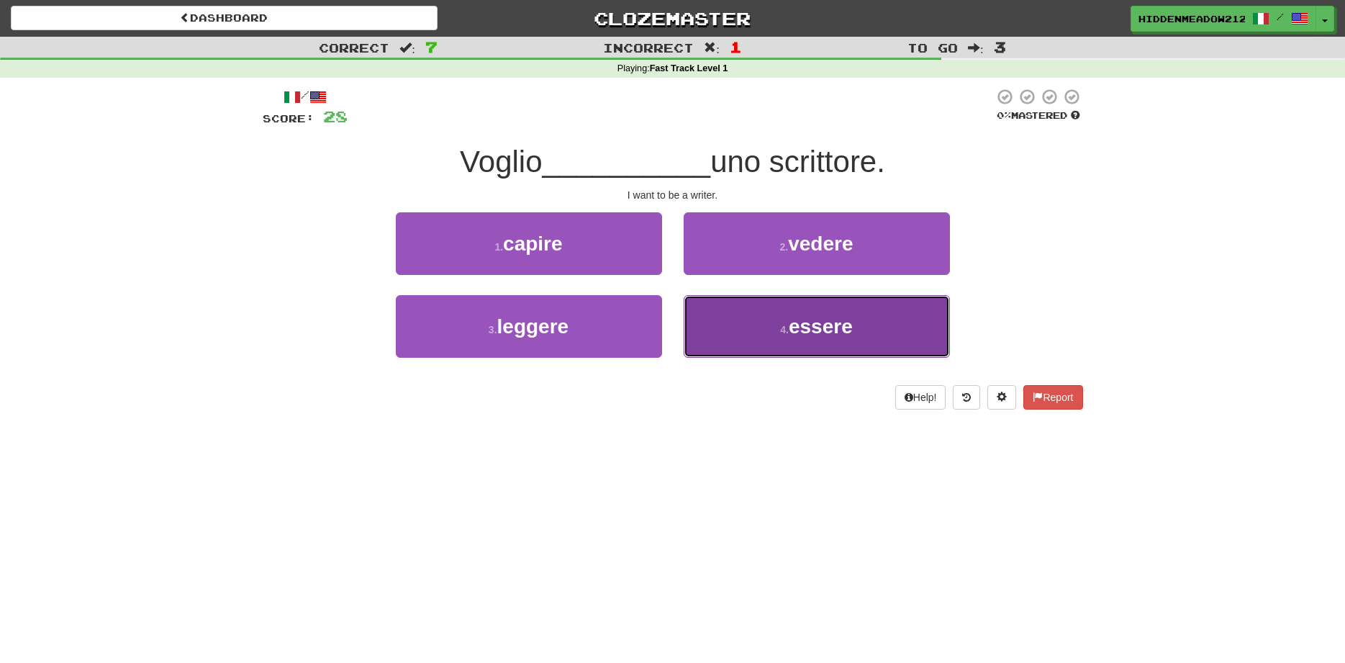
click at [818, 324] on span "essere" at bounding box center [821, 326] width 64 height 22
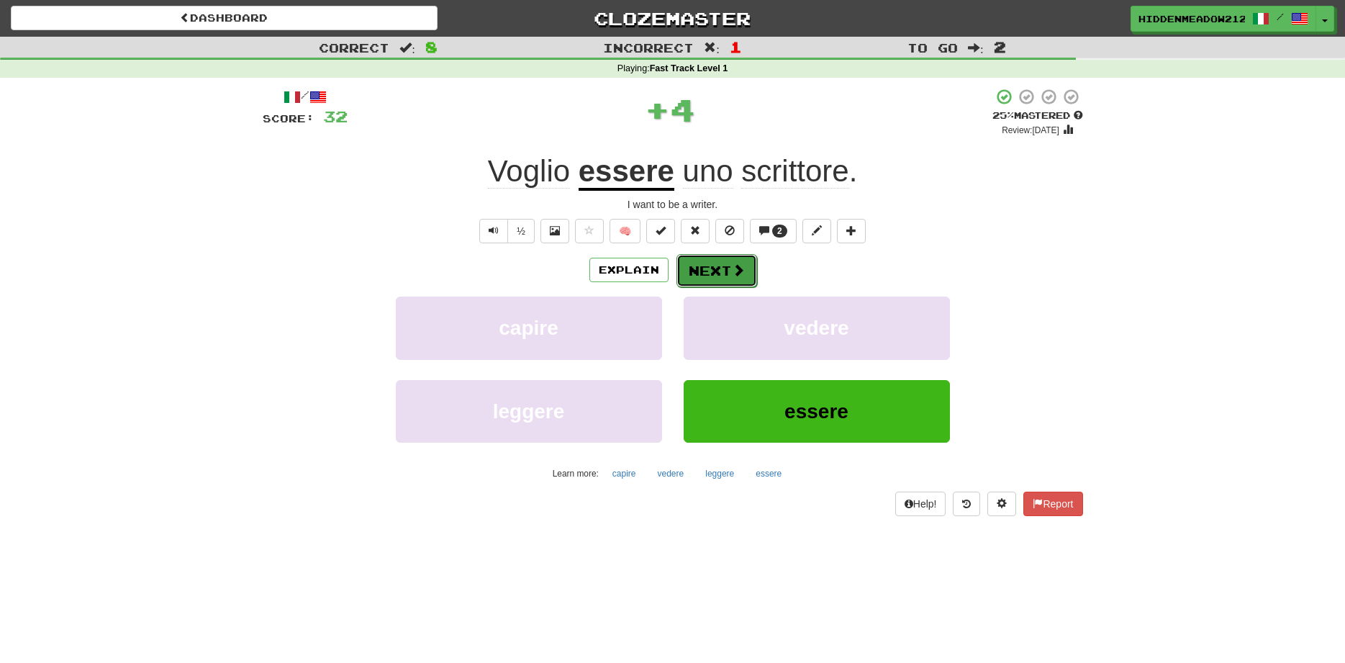
click at [733, 274] on span at bounding box center [738, 269] width 13 height 13
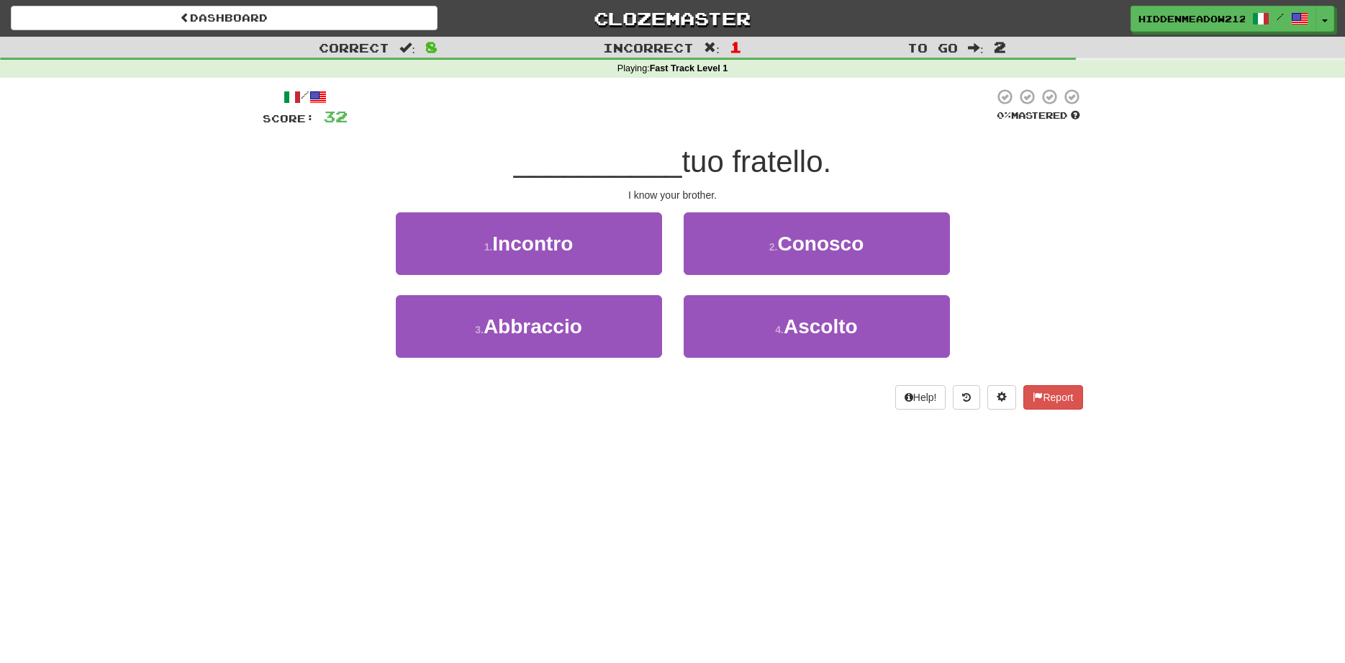
click at [797, 129] on div "/ Score: 32 0 % Mastered __________ tuo fratello. I know your brother. 1 . Inco…" at bounding box center [673, 249] width 820 height 322
